Goal: Task Accomplishment & Management: Complete application form

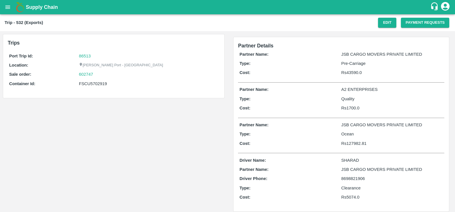
scroll to position [5, 0]
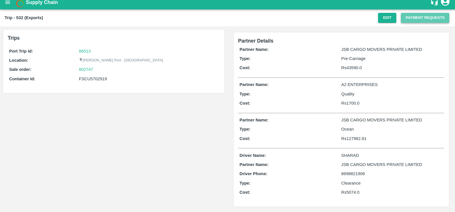
click at [405, 19] on button "Payment Requests" at bounding box center [425, 18] width 48 height 10
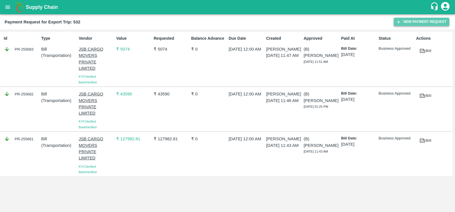
click at [400, 21] on icon "button" at bounding box center [398, 21] width 5 height 5
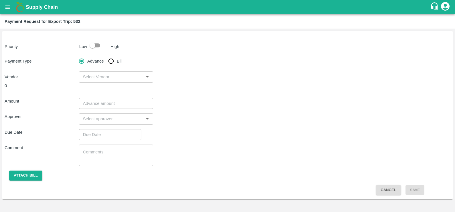
click at [109, 61] on input "Bill" at bounding box center [110, 60] width 11 height 11
radio input "true"
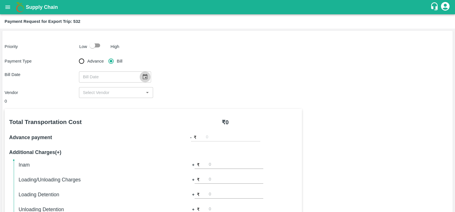
click at [144, 78] on icon "Choose date" at bounding box center [144, 76] width 5 height 5
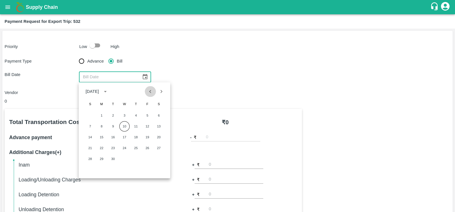
click at [150, 94] on icon "Previous month" at bounding box center [150, 91] width 6 height 6
click at [100, 140] on button "11" at bounding box center [101, 137] width 10 height 10
type input "11/08/2025"
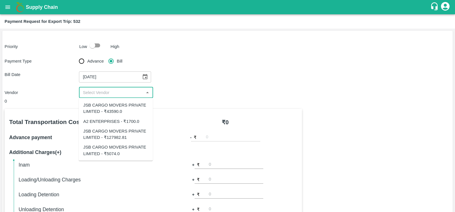
click at [110, 90] on input "input" at bounding box center [111, 92] width 61 height 7
click at [110, 121] on div "A2 ENTERPRISES - ₹1700.0" at bounding box center [111, 121] width 56 height 6
type input "A2 ENTERPRISES - ₹1700.0"
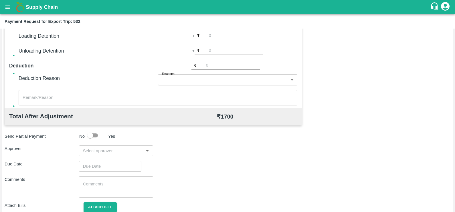
scroll to position [161, 0]
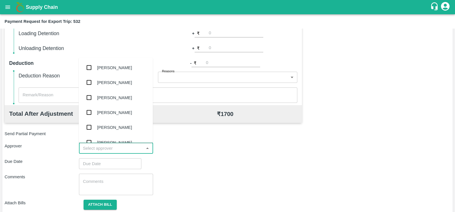
click at [119, 150] on input "input" at bounding box center [111, 148] width 61 height 7
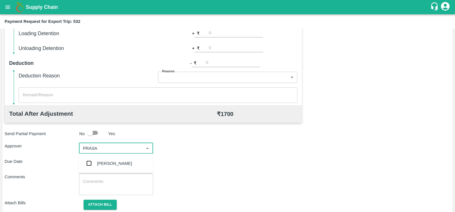
type input "PRASAD"
click at [118, 164] on div "[PERSON_NAME]" at bounding box center [114, 163] width 35 height 6
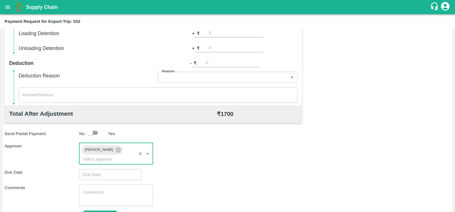
type input "DD/MM/YYYY hh:mm aa"
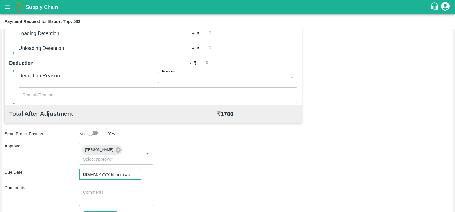
click at [118, 169] on input "DD/MM/YYYY hh:mm aa" at bounding box center [108, 174] width 58 height 11
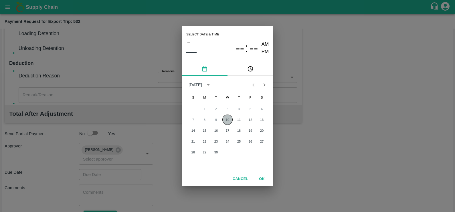
click at [225, 119] on button "10" at bounding box center [227, 120] width 10 height 10
type input "[DATE] 12:00 AM"
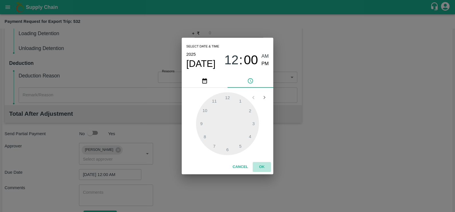
click at [262, 168] on button "OK" at bounding box center [261, 167] width 18 height 10
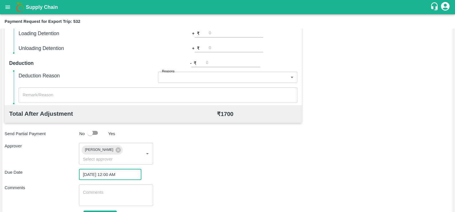
scroll to position [183, 0]
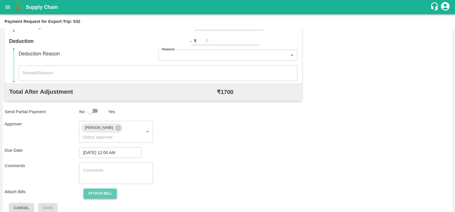
click at [105, 189] on button "Attach bill" at bounding box center [99, 194] width 33 height 10
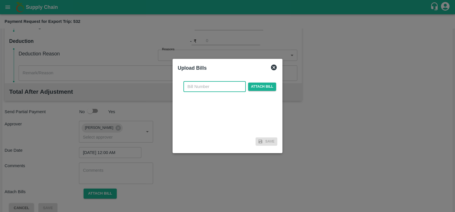
click at [203, 85] on input "text" at bounding box center [214, 86] width 62 height 11
paste input "A2-086/2025-26"
type input "A2-086/2025-26"
click at [262, 86] on span "Attach bill" at bounding box center [262, 87] width 28 height 8
click at [0, 0] on input "Attach bill" at bounding box center [0, 0] width 0 height 0
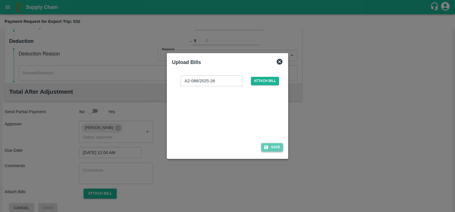
click at [273, 146] on button "Save" at bounding box center [272, 147] width 22 height 8
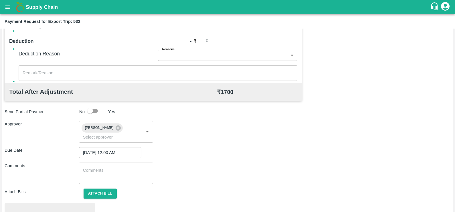
scroll to position [214, 0]
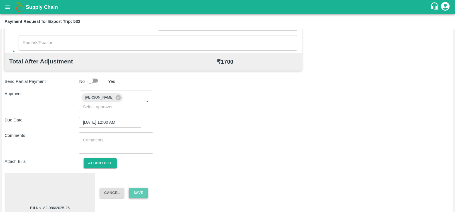
click at [136, 188] on button "Save" at bounding box center [138, 193] width 19 height 10
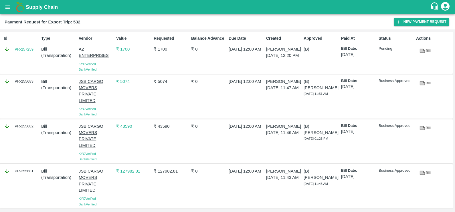
click at [27, 57] on div "Id PR-257259" at bounding box center [19, 52] width 37 height 39
copy link "PR-257259"
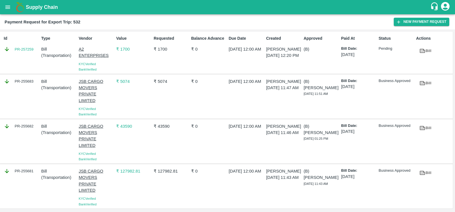
click at [21, 86] on div "PR-255683" at bounding box center [19, 96] width 37 height 41
copy div "PR-255683"
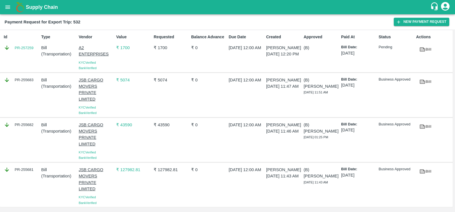
click at [23, 128] on div "PR-255682" at bounding box center [19, 140] width 37 height 41
copy div "PR-255682"
click at [18, 176] on div "PR-255681" at bounding box center [19, 184] width 37 height 41
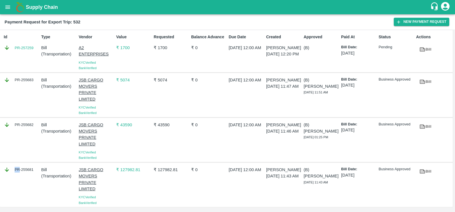
click at [18, 176] on div "PR-255681" at bounding box center [19, 184] width 37 height 41
copy div "PR-255681"
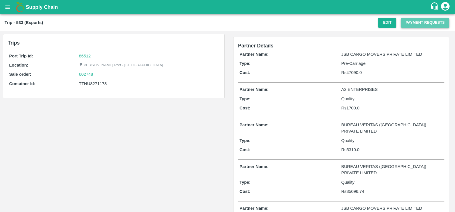
click at [405, 27] on button "Payment Requests" at bounding box center [425, 23] width 48 height 10
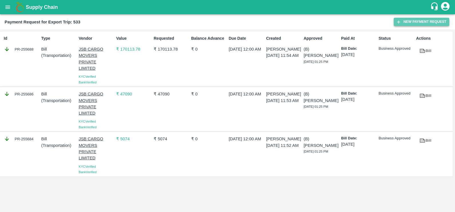
click at [393, 20] on button "New Payment Request" at bounding box center [420, 22] width 55 height 8
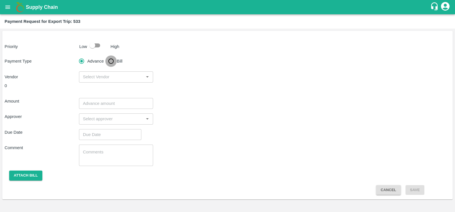
click at [115, 61] on input "Bill" at bounding box center [110, 60] width 11 height 11
radio input "true"
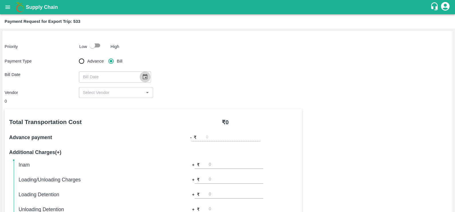
click at [140, 74] on button "Choose date" at bounding box center [145, 76] width 11 height 11
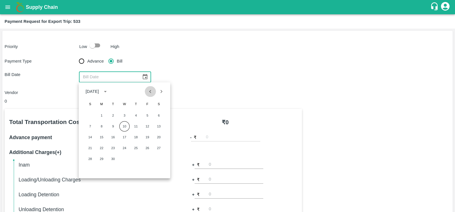
click at [153, 92] on icon "Previous month" at bounding box center [150, 91] width 6 height 6
click at [148, 148] on button "22" at bounding box center [147, 148] width 10 height 10
type input "[DATE]"
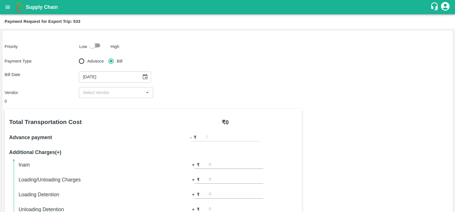
click at [112, 92] on input "input" at bounding box center [111, 92] width 61 height 7
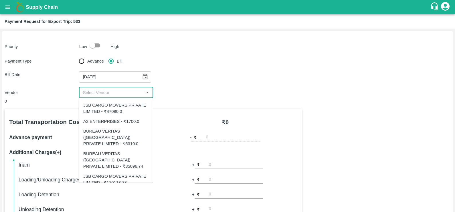
click at [111, 118] on div "A2 ENTERPRISES - ₹1700.0" at bounding box center [111, 121] width 56 height 6
type input "A2 ENTERPRISES - ₹1700.0"
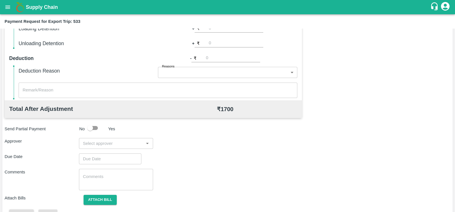
scroll to position [169, 0]
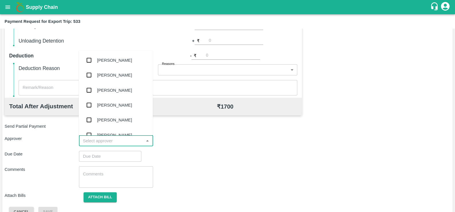
click at [126, 144] on input "input" at bounding box center [111, 140] width 61 height 7
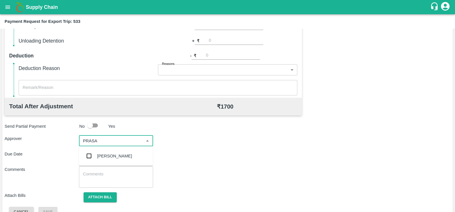
type input "PRASAD"
click at [118, 156] on div "[PERSON_NAME]" at bounding box center [114, 156] width 35 height 6
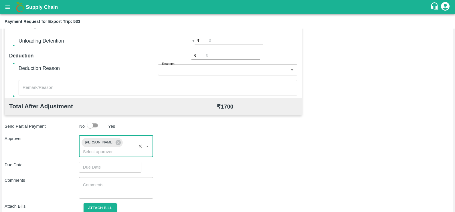
type input "DD/MM/YYYY hh:mm aa"
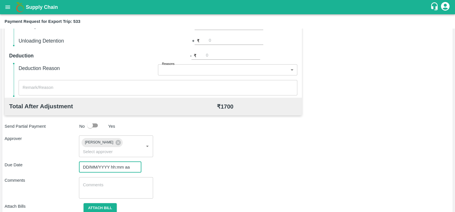
click at [118, 162] on input "DD/MM/YYYY hh:mm aa" at bounding box center [108, 167] width 58 height 11
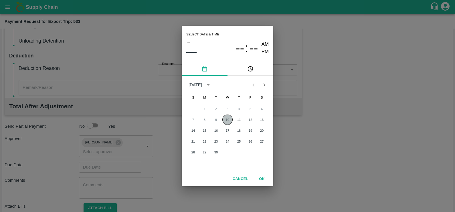
click at [228, 122] on button "10" at bounding box center [227, 120] width 10 height 10
type input "[DATE] 12:00 AM"
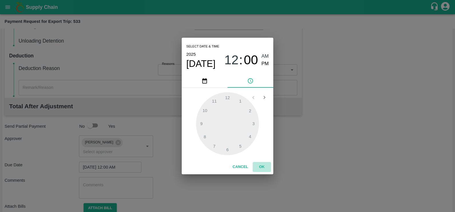
click at [260, 166] on button "OK" at bounding box center [261, 167] width 18 height 10
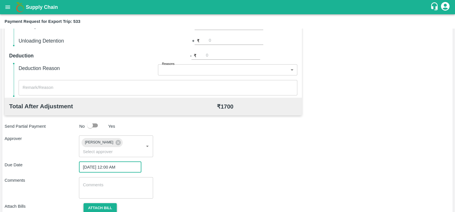
click at [109, 203] on button "Attach bill" at bounding box center [99, 208] width 33 height 10
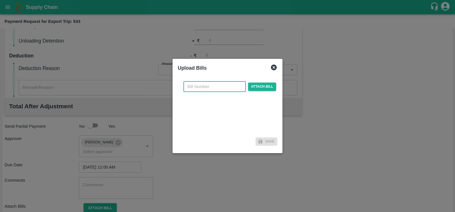
click at [216, 82] on input "text" at bounding box center [214, 86] width 62 height 11
paste input "A2-094/2025-26"
type input "A2-094/2025-26"
click at [258, 83] on span "Attach bill" at bounding box center [262, 87] width 28 height 8
click at [0, 0] on input "Attach bill" at bounding box center [0, 0] width 0 height 0
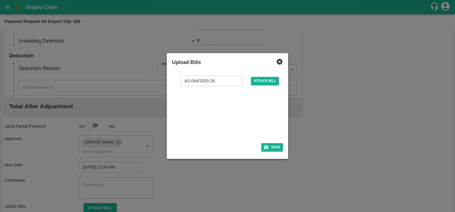
click at [216, 119] on div at bounding box center [226, 113] width 86 height 30
click at [270, 149] on button "Save" at bounding box center [272, 147] width 22 height 8
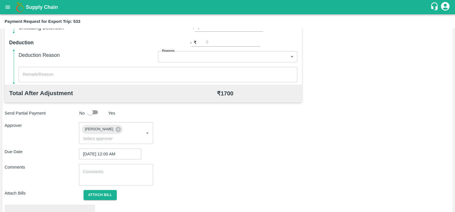
scroll to position [214, 0]
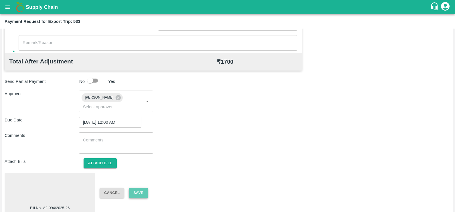
click at [143, 189] on button "Save" at bounding box center [138, 193] width 19 height 10
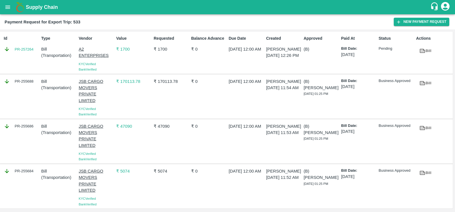
click at [21, 53] on div "Id PR-257264" at bounding box center [19, 52] width 37 height 39
copy link "PR-257264"
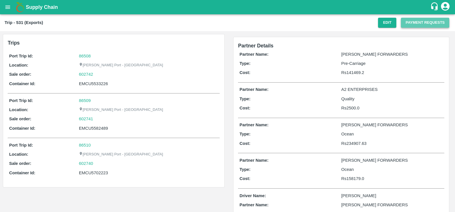
click at [412, 25] on button "Payment Requests" at bounding box center [425, 23] width 48 height 10
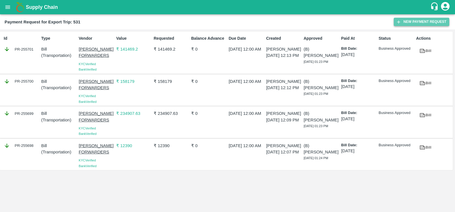
click at [399, 23] on icon "button" at bounding box center [398, 21] width 5 height 5
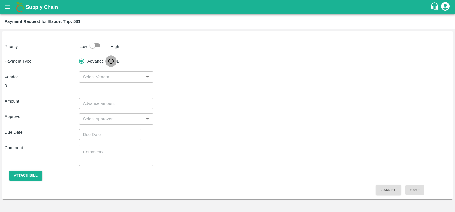
click at [109, 66] on input "Bill" at bounding box center [110, 60] width 11 height 11
radio input "true"
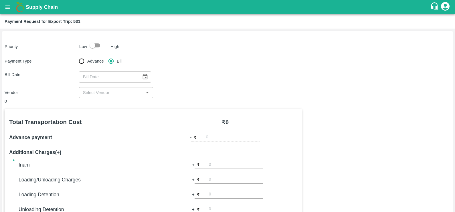
type input "DD/MM/YYYY"
click at [114, 74] on input "DD/MM/YYYY" at bounding box center [108, 76] width 58 height 11
click at [133, 74] on input "DD/MM/YYYY" at bounding box center [108, 76] width 58 height 11
click at [144, 77] on icon "Choose date" at bounding box center [144, 76] width 5 height 5
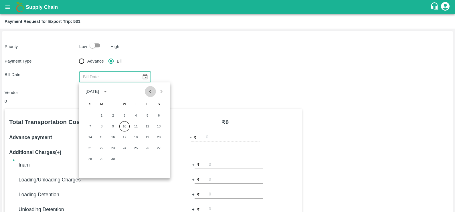
click at [152, 94] on icon "Previous month" at bounding box center [150, 91] width 6 height 6
click at [145, 149] on button "22" at bounding box center [147, 148] width 10 height 10
type input "[DATE]"
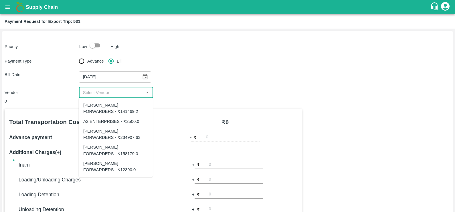
click at [107, 92] on input "input" at bounding box center [111, 92] width 61 height 7
click at [110, 120] on div "A2 ENTERPRISES - ₹2500.0" at bounding box center [111, 121] width 56 height 6
type input "A2 ENTERPRISES - ₹2500.0"
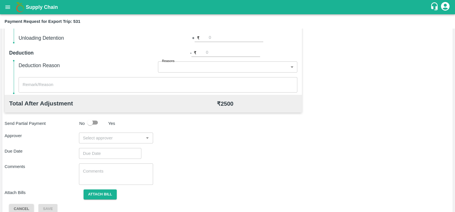
scroll to position [180, 0]
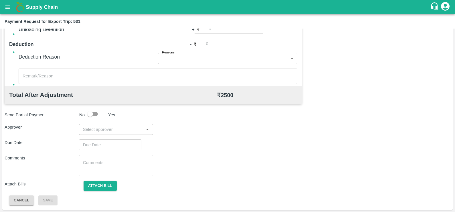
click at [121, 132] on input "input" at bounding box center [111, 129] width 61 height 7
type input "prasad"
click at [124, 141] on div "[PERSON_NAME]" at bounding box center [116, 144] width 74 height 15
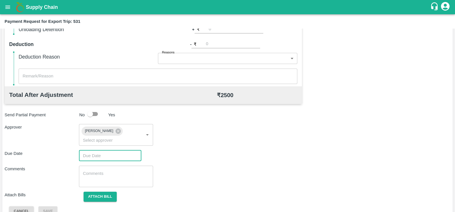
type input "DD/MM/YYYY hh:mm aa"
click at [122, 150] on input "DD/MM/YYYY hh:mm aa" at bounding box center [108, 155] width 58 height 11
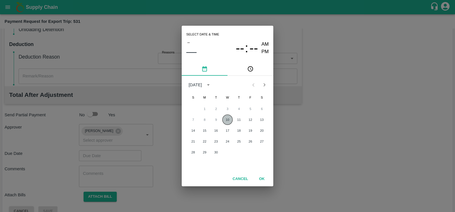
click at [231, 122] on button "10" at bounding box center [227, 120] width 10 height 10
type input "[DATE] 12:00 AM"
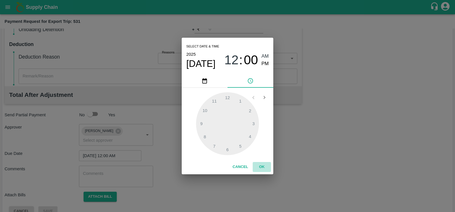
click at [260, 169] on button "OK" at bounding box center [261, 167] width 18 height 10
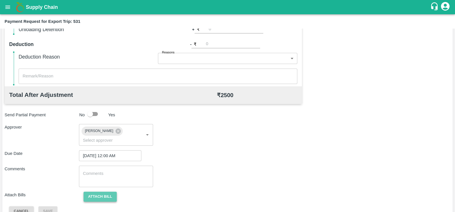
click at [85, 192] on button "Attach bill" at bounding box center [99, 197] width 33 height 10
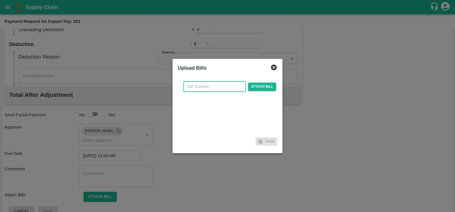
click at [195, 86] on input "text" at bounding box center [214, 86] width 62 height 11
paste input "A2-091/2025-26"
type input "A2-091/2025-26"
click at [258, 87] on span "Attach bill" at bounding box center [262, 87] width 28 height 8
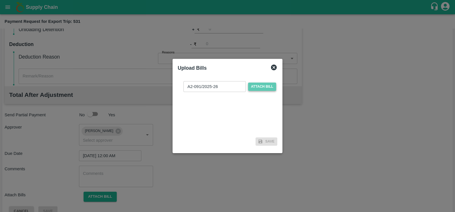
click at [0, 0] on input "Attach bill" at bounding box center [0, 0] width 0 height 0
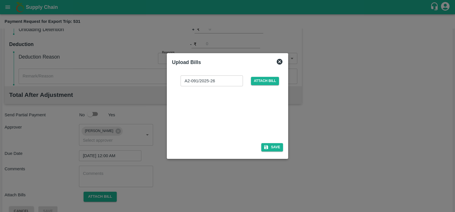
click at [230, 108] on div at bounding box center [226, 113] width 86 height 30
click at [271, 146] on button "Save" at bounding box center [272, 147] width 22 height 8
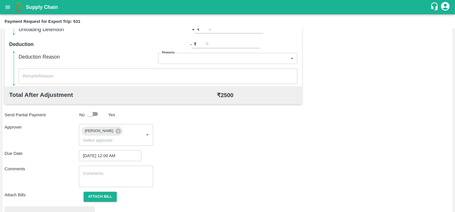
scroll to position [214, 0]
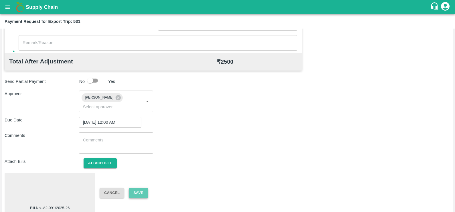
click at [135, 188] on button "Save" at bounding box center [138, 193] width 19 height 10
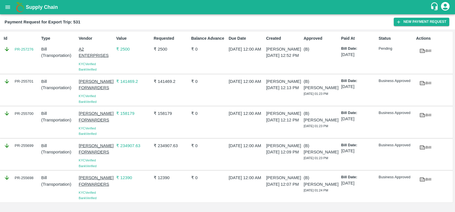
click at [26, 57] on div "Id PR-257276" at bounding box center [19, 52] width 37 height 39
copy link "PR-257276"
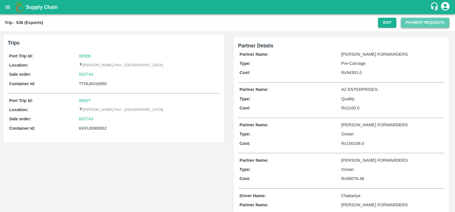
click at [404, 24] on button "Payment Requests" at bounding box center [425, 23] width 48 height 10
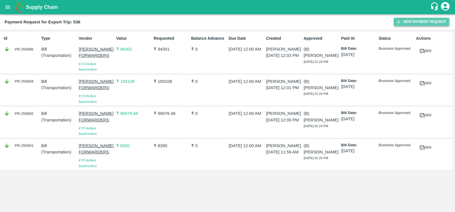
click at [394, 23] on button "New Payment Request" at bounding box center [420, 22] width 55 height 8
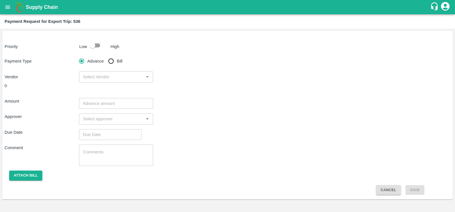
click at [112, 60] on input "Bill" at bounding box center [110, 60] width 11 height 11
radio input "true"
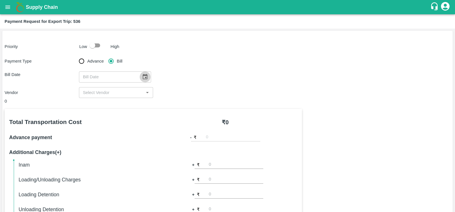
click at [142, 75] on icon "Choose date" at bounding box center [144, 76] width 5 height 5
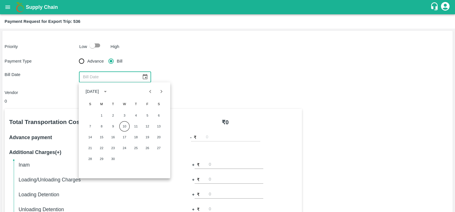
click at [150, 90] on icon "Previous month" at bounding box center [150, 91] width 2 height 3
click at [149, 148] on button "22" at bounding box center [147, 148] width 10 height 10
type input "[DATE]"
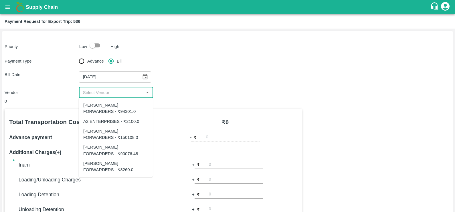
click at [120, 95] on input "input" at bounding box center [111, 92] width 61 height 7
click at [116, 118] on div "A2 ENTERPRISES - ₹2100.0" at bounding box center [111, 121] width 56 height 6
type input "A2 ENTERPRISES - ₹2100.0"
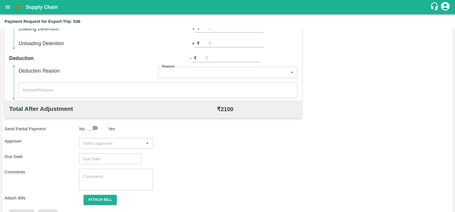
scroll to position [180, 0]
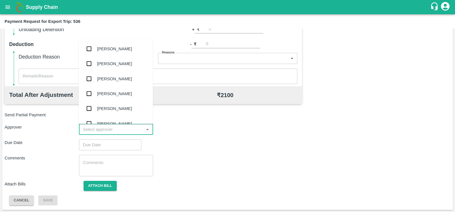
click at [113, 127] on input "input" at bounding box center [111, 129] width 61 height 7
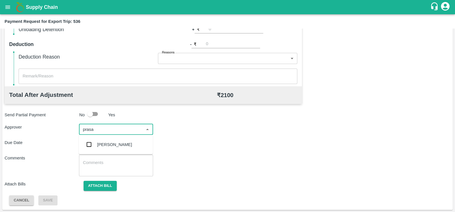
type input "prasad"
click at [115, 139] on div "[PERSON_NAME]" at bounding box center [116, 144] width 74 height 15
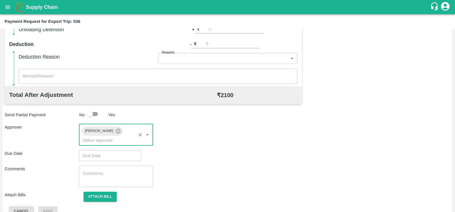
type input "DD/MM/YYYY hh:mm aa"
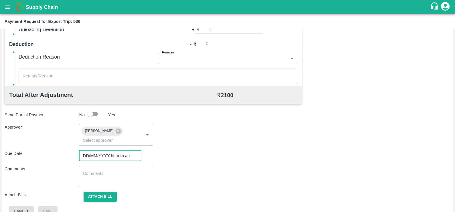
click at [117, 150] on input "DD/MM/YYYY hh:mm aa" at bounding box center [108, 155] width 58 height 11
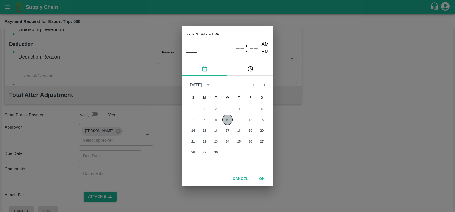
click at [232, 120] on button "10" at bounding box center [227, 120] width 10 height 10
type input "[DATE] 12:00 AM"
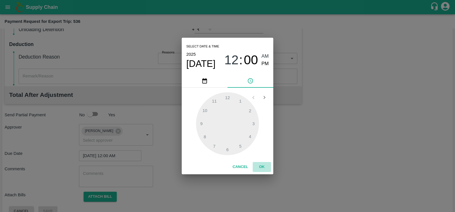
click at [266, 166] on button "OK" at bounding box center [261, 167] width 18 height 10
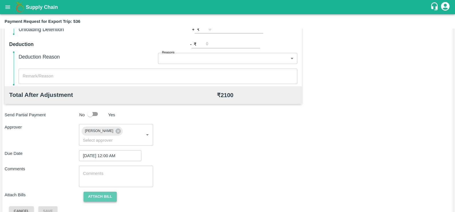
click at [95, 192] on button "Attach bill" at bounding box center [99, 197] width 33 height 10
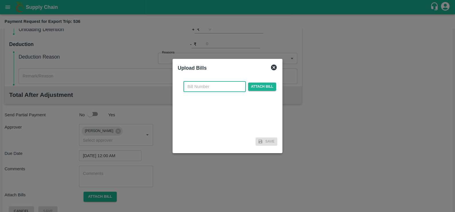
click at [205, 84] on input "text" at bounding box center [214, 86] width 62 height 11
paste input "A2-090/2025-26"
type input "A2-090/2025-26"
click at [267, 85] on span "Attach bill" at bounding box center [262, 87] width 28 height 8
click at [0, 0] on input "Attach bill" at bounding box center [0, 0] width 0 height 0
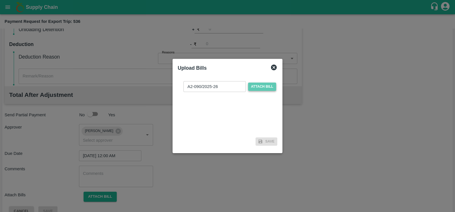
click at [255, 83] on span "Attach bill" at bounding box center [262, 87] width 28 height 8
click at [0, 0] on input "Attach bill" at bounding box center [0, 0] width 0 height 0
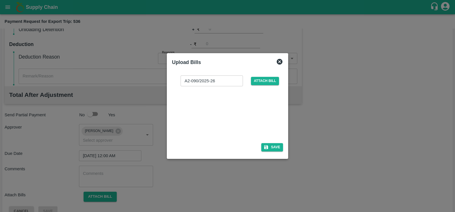
click at [212, 110] on div at bounding box center [226, 113] width 86 height 30
click at [268, 146] on icon "button" at bounding box center [265, 147] width 5 height 5
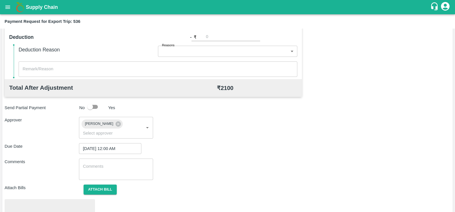
scroll to position [214, 0]
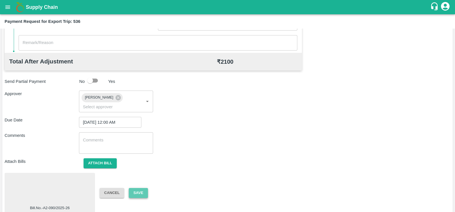
click at [140, 188] on button "Save" at bounding box center [138, 193] width 19 height 10
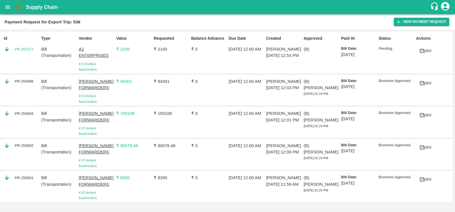
click at [22, 55] on div "Id PR-257277" at bounding box center [19, 52] width 37 height 39
